Goal: Transaction & Acquisition: Subscribe to service/newsletter

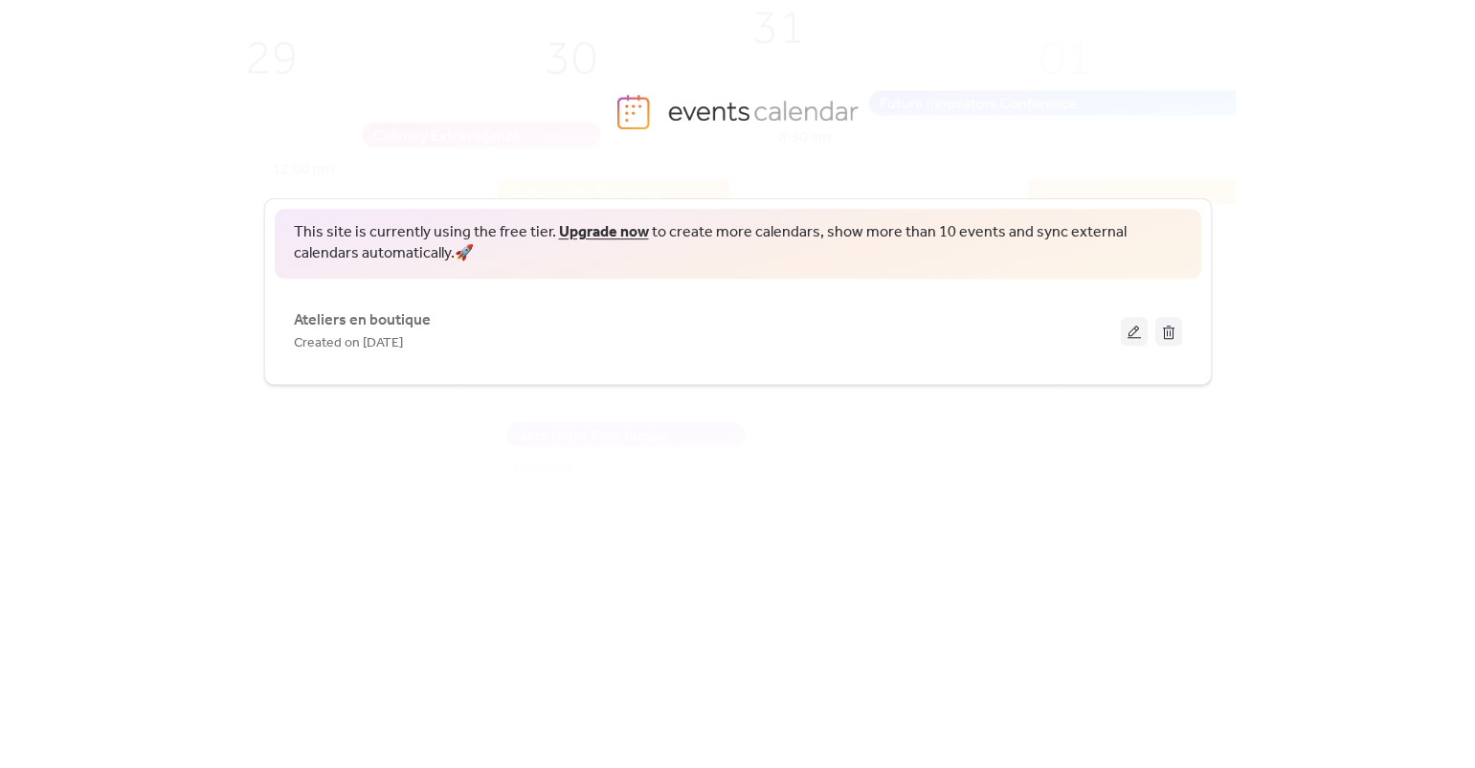
click at [141, 415] on div "This site is currently using the free tier. Upgrade now to create more calendar…" at bounding box center [737, 481] width 1475 height 571
click at [581, 235] on link "Upgrade now" at bounding box center [604, 232] width 90 height 30
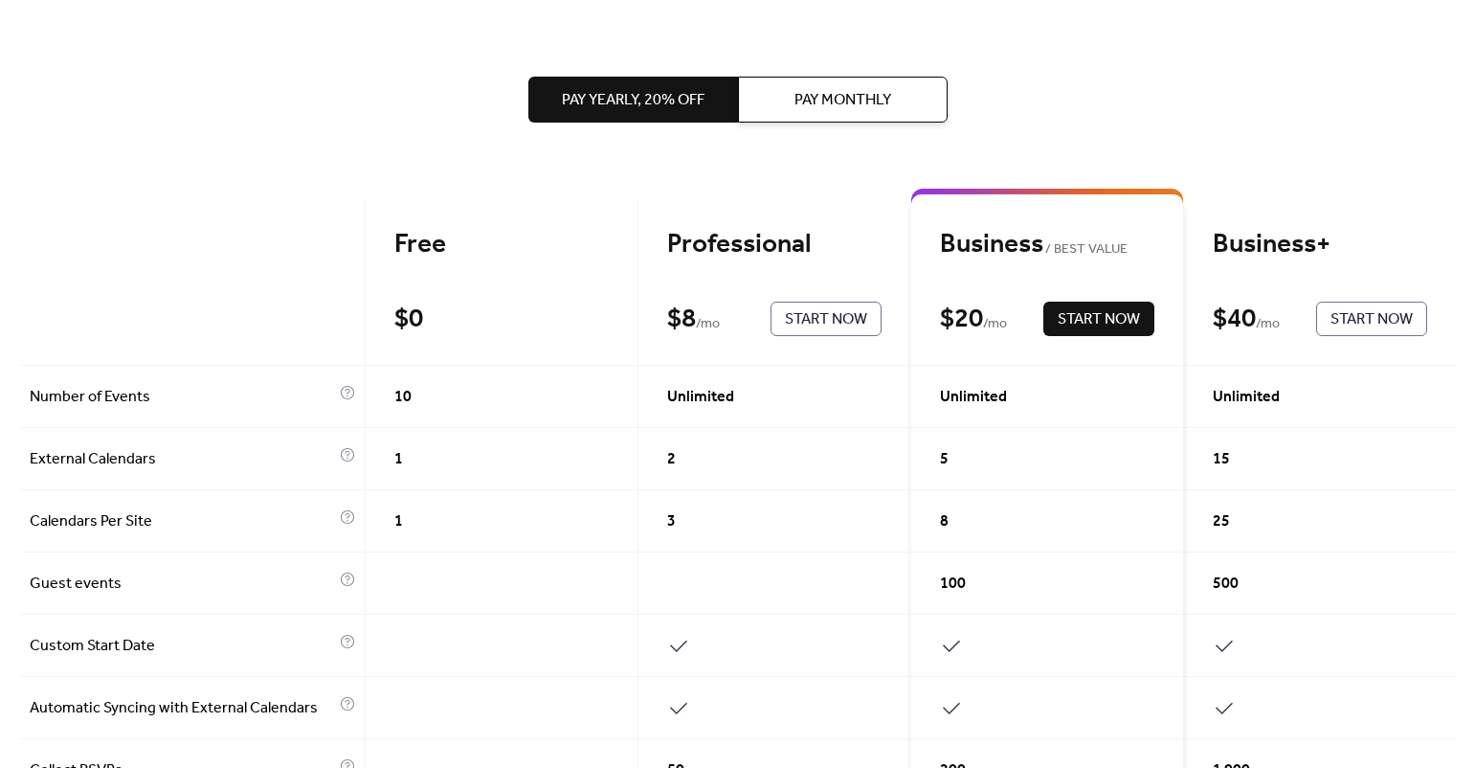
click at [696, 260] on div "Professional" at bounding box center [774, 245] width 214 height 34
click at [780, 240] on div "Professional" at bounding box center [774, 245] width 214 height 34
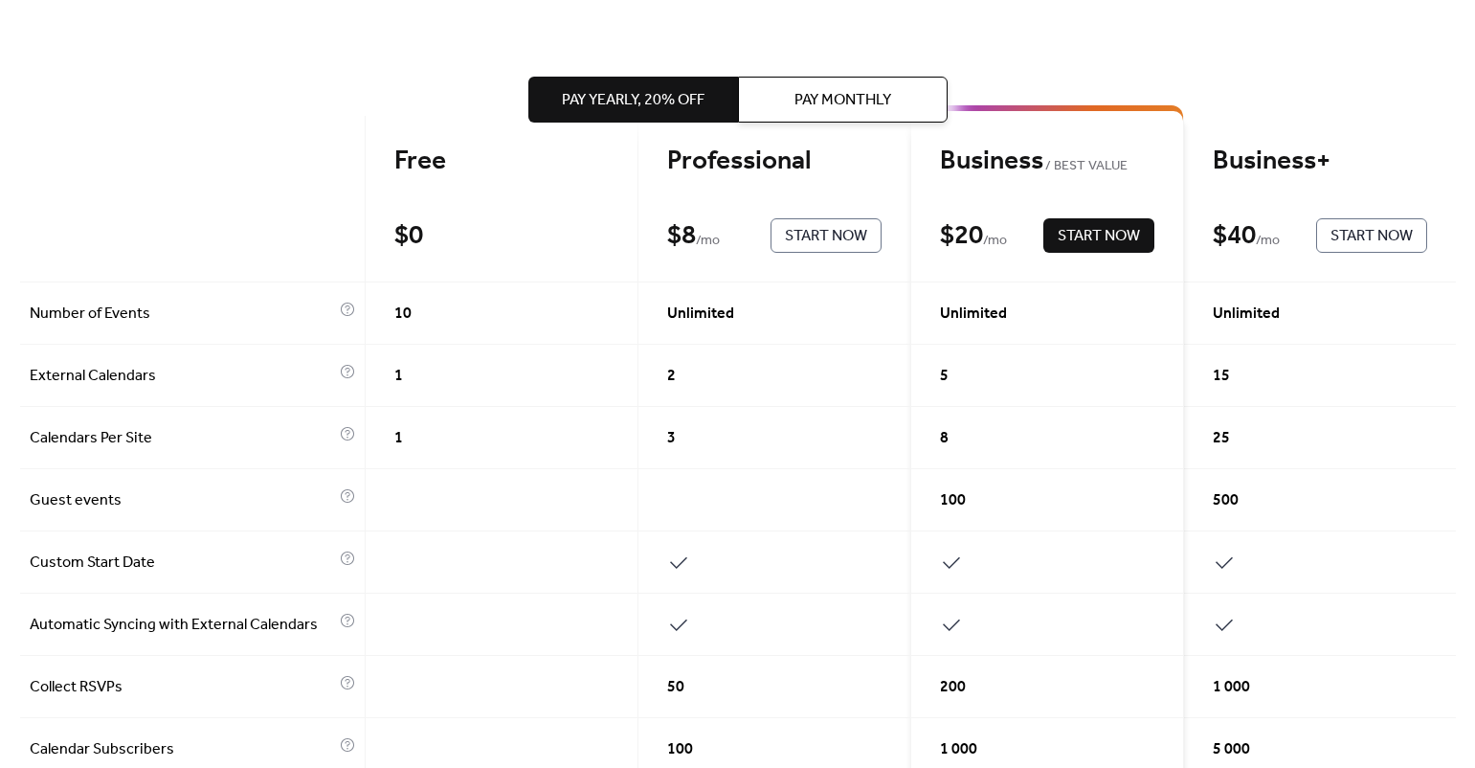
click at [807, 243] on span "Start Now" at bounding box center [826, 236] width 82 height 23
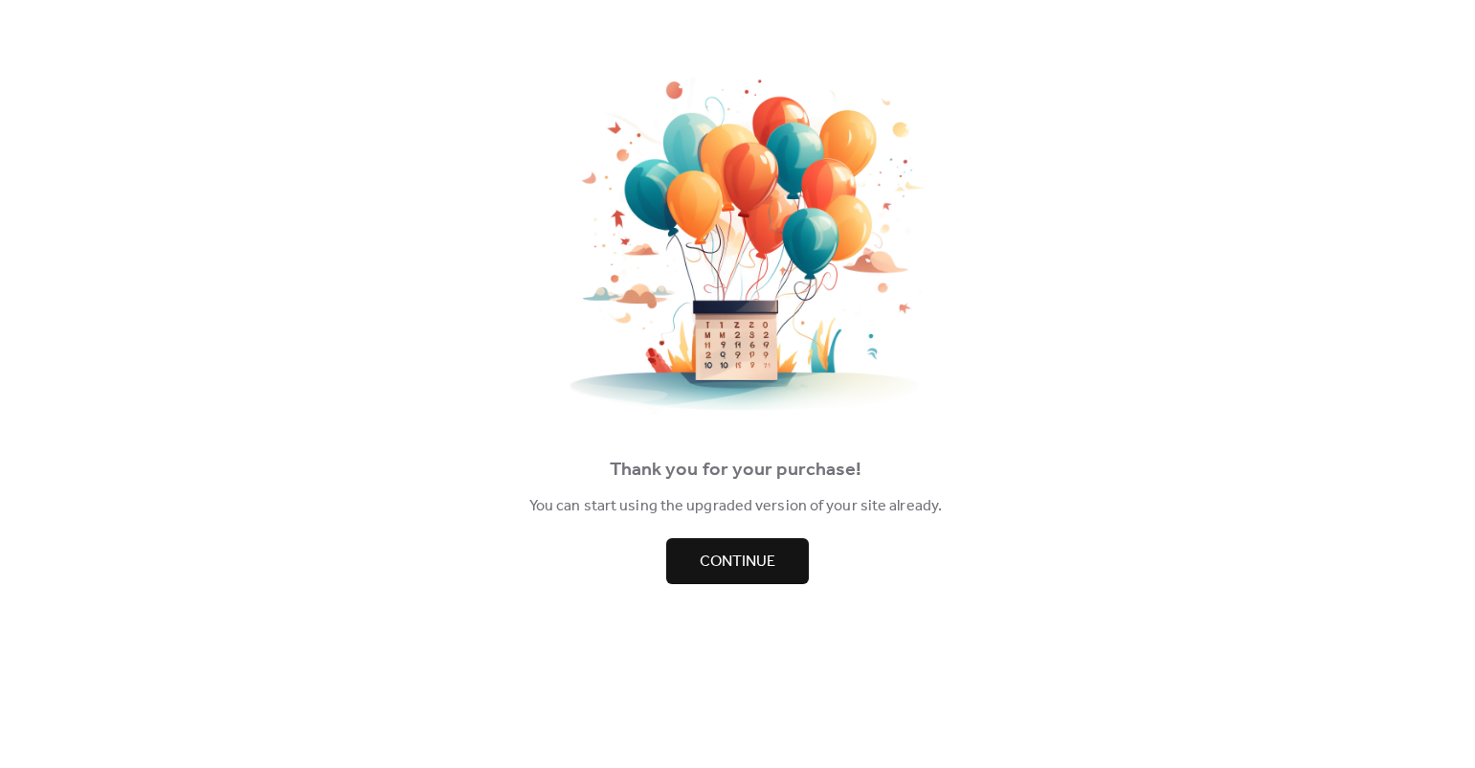
click at [752, 573] on span "Continue" at bounding box center [738, 561] width 76 height 23
